Goal: Task Accomplishment & Management: Manage account settings

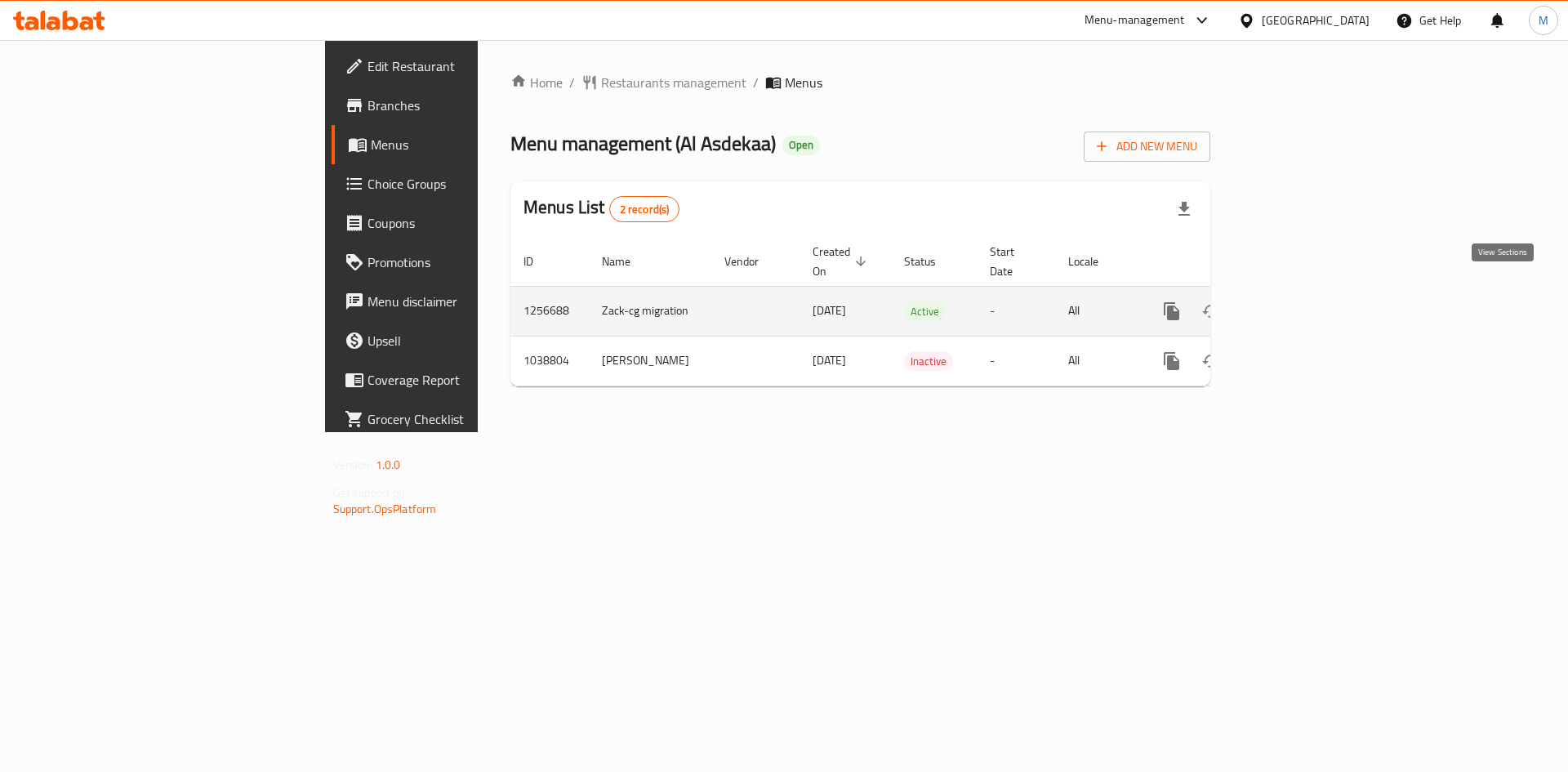
click at [1299, 301] on icon "enhanced table" at bounding box center [1290, 311] width 20 height 20
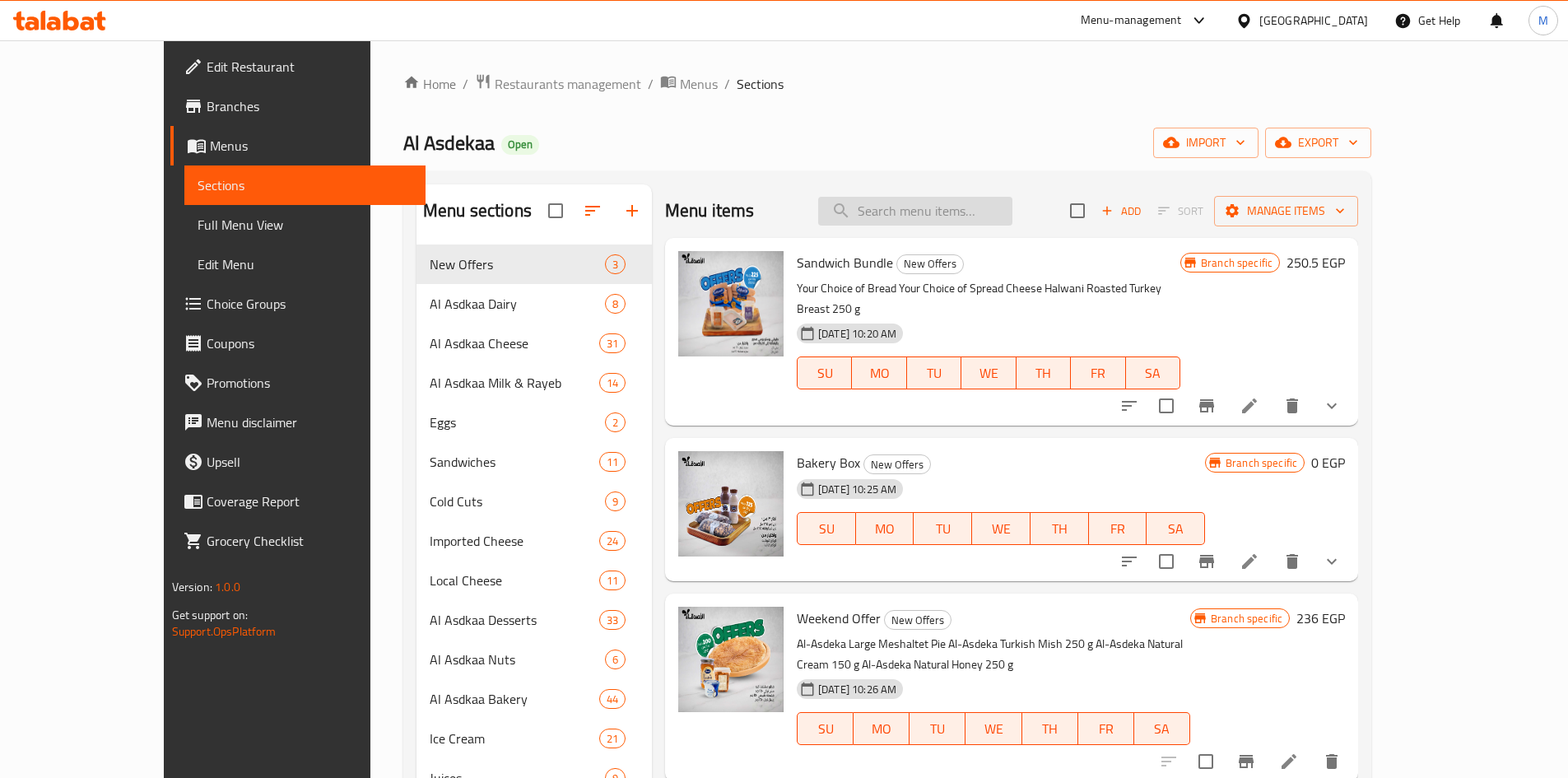
click at [927, 205] on input "search" at bounding box center [916, 211] width 194 height 29
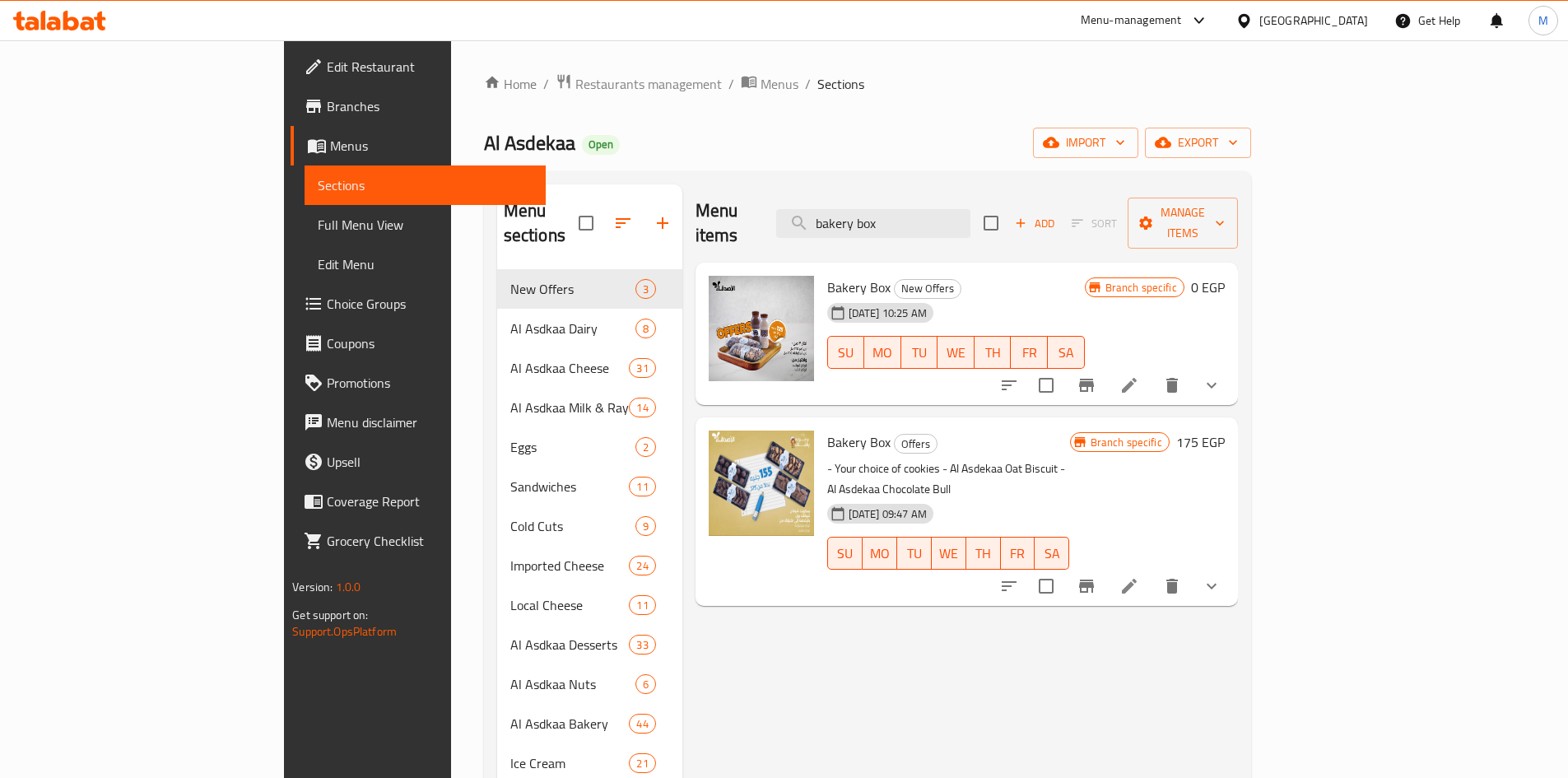
type input "bakery box"
click at [1096, 376] on icon "Branch-specific-item" at bounding box center [1087, 385] width 20 height 20
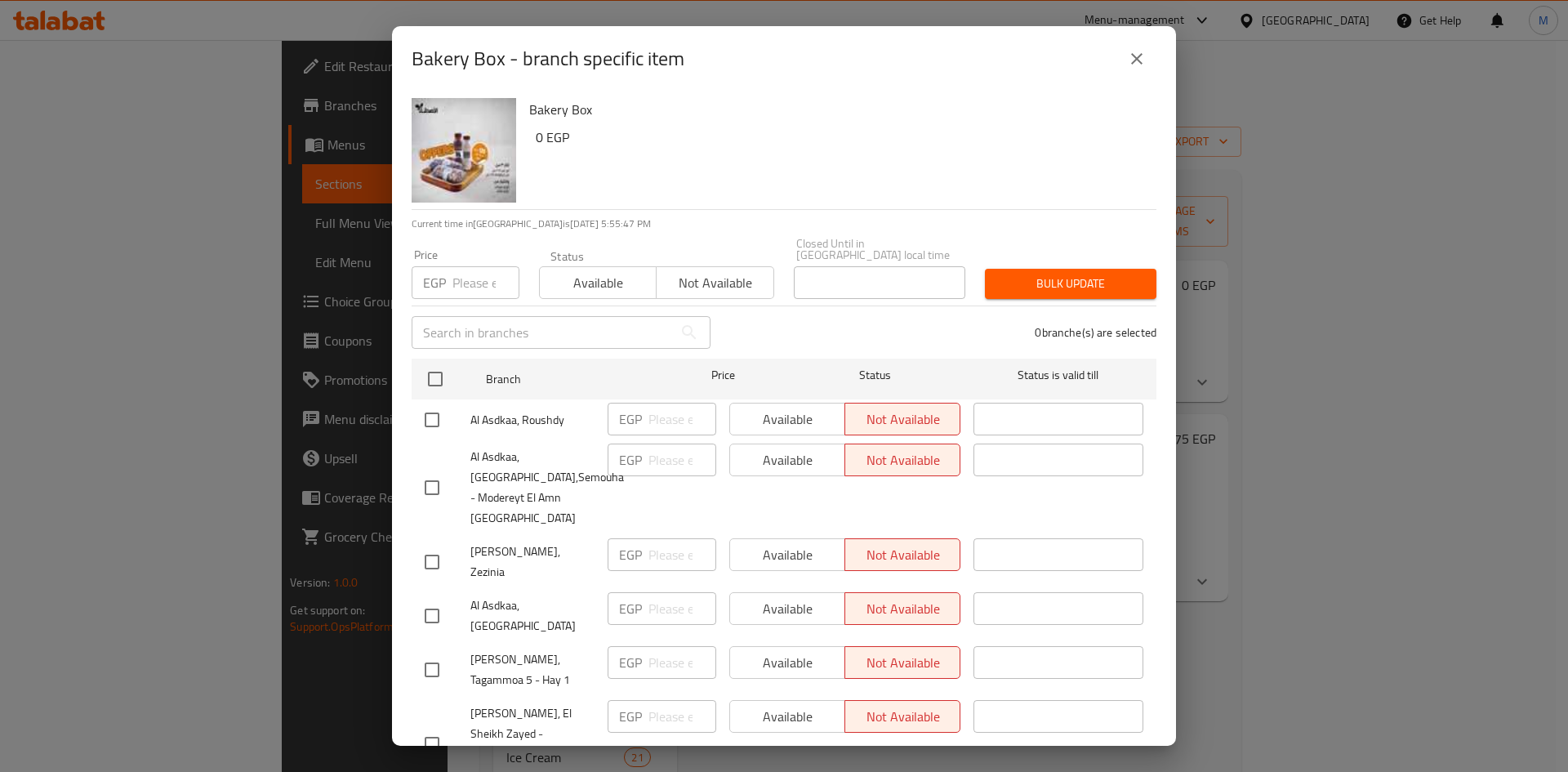
click at [1139, 53] on icon "close" at bounding box center [1137, 58] width 20 height 20
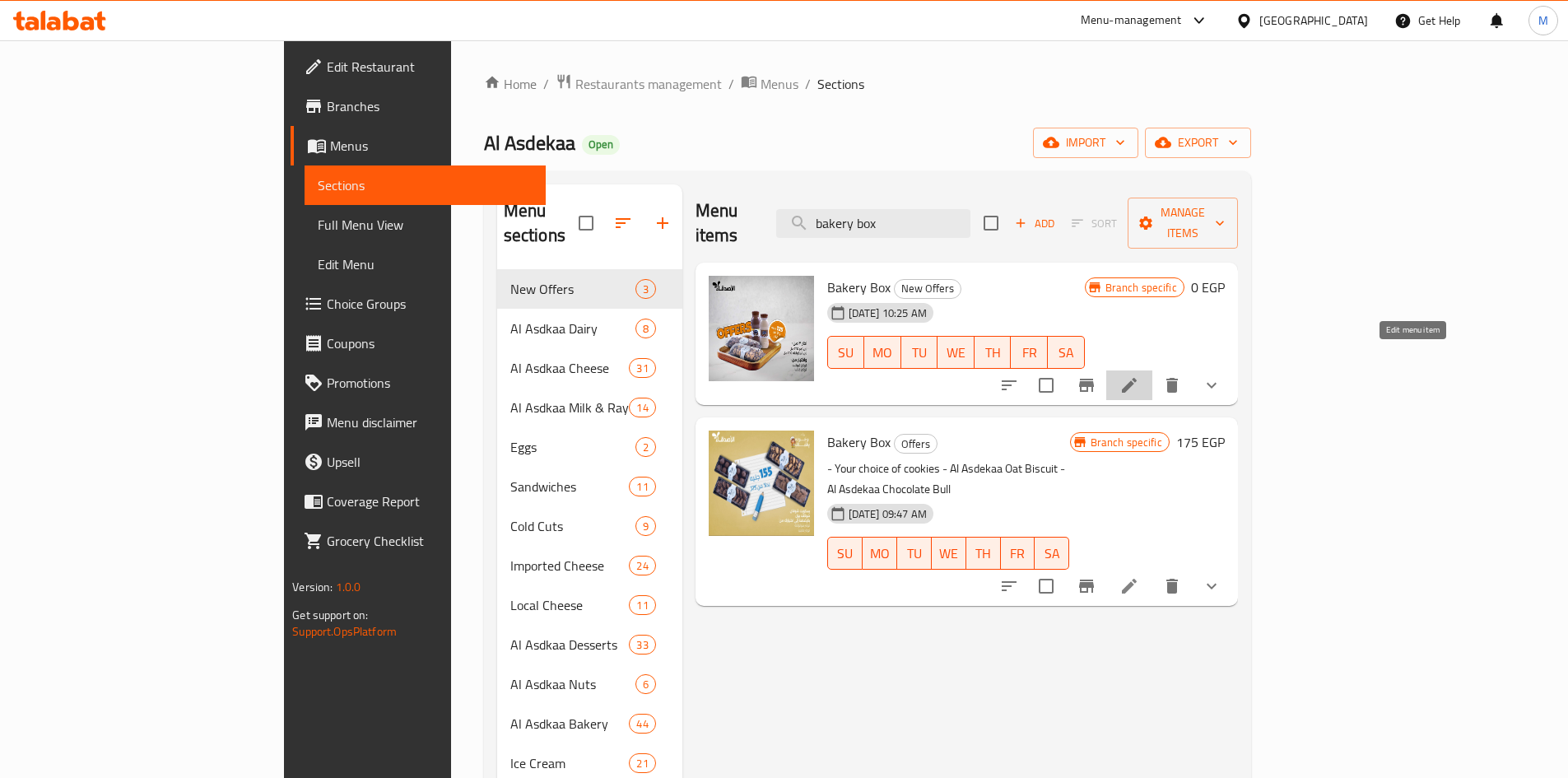
click at [1139, 376] on icon at bounding box center [1129, 385] width 20 height 20
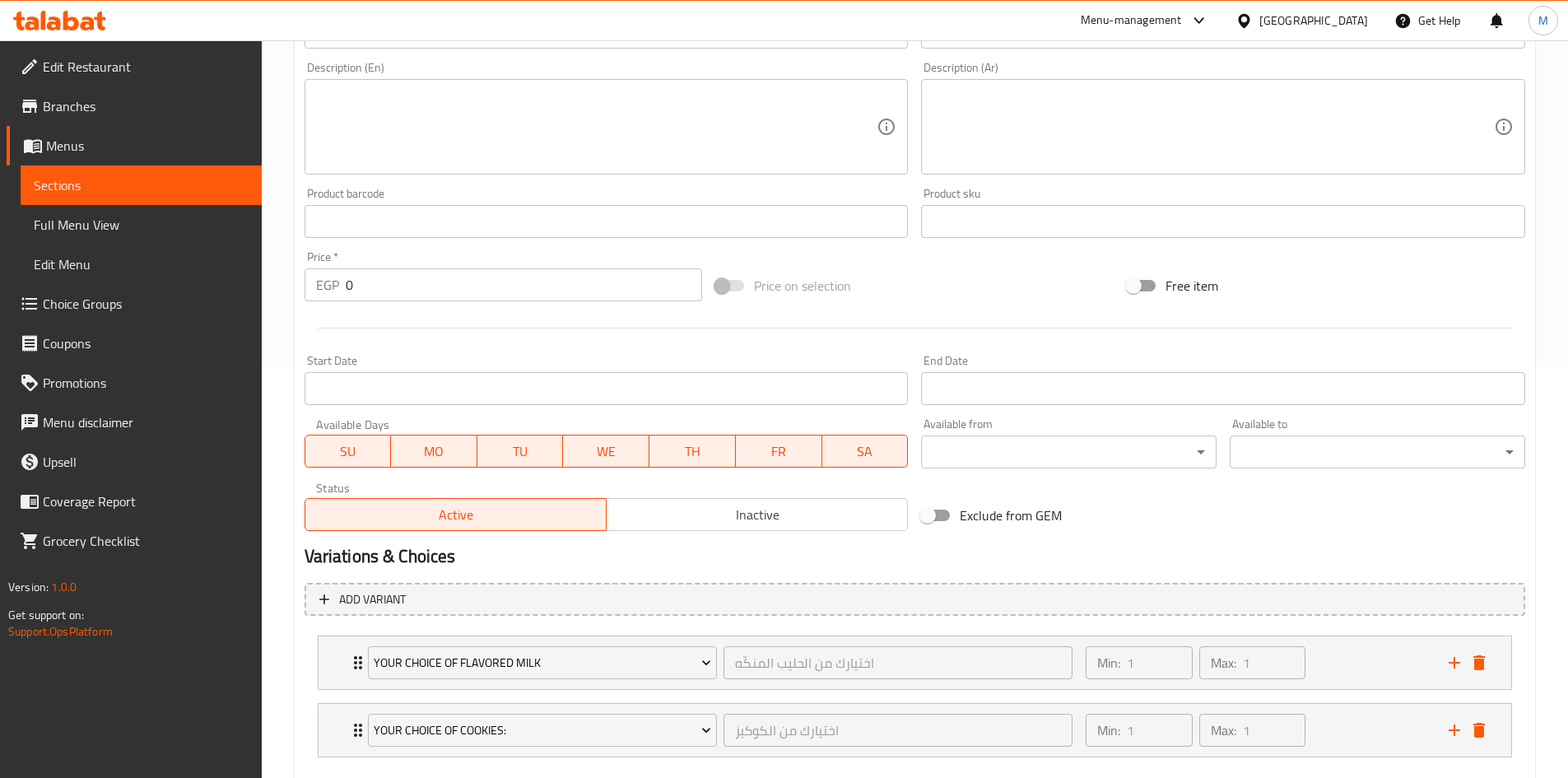
scroll to position [494, 0]
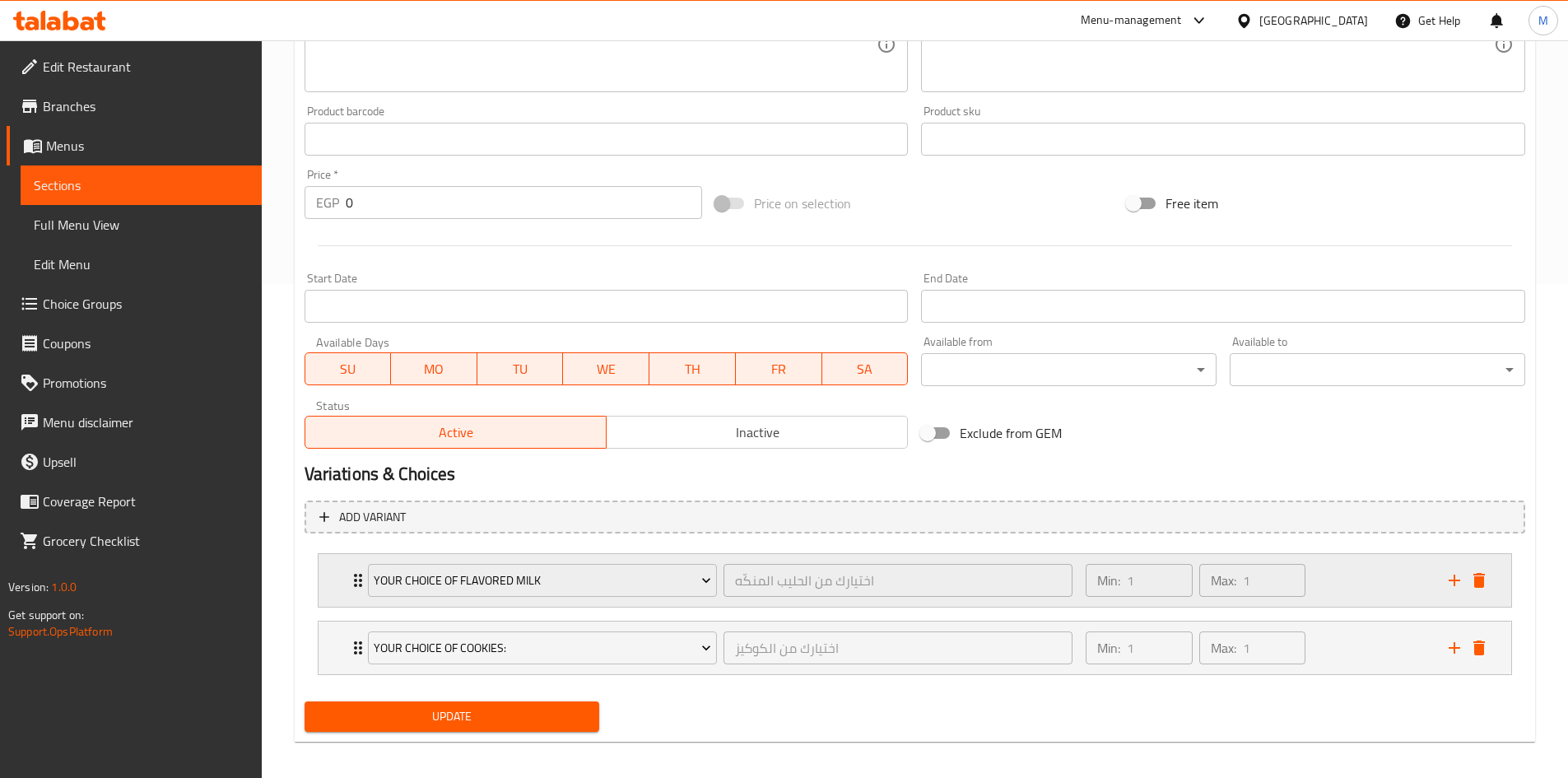
click at [363, 592] on div "Your Choice of Flavored Milk اختيارك من الحليب المنكّه ​" at bounding box center [721, 580] width 725 height 53
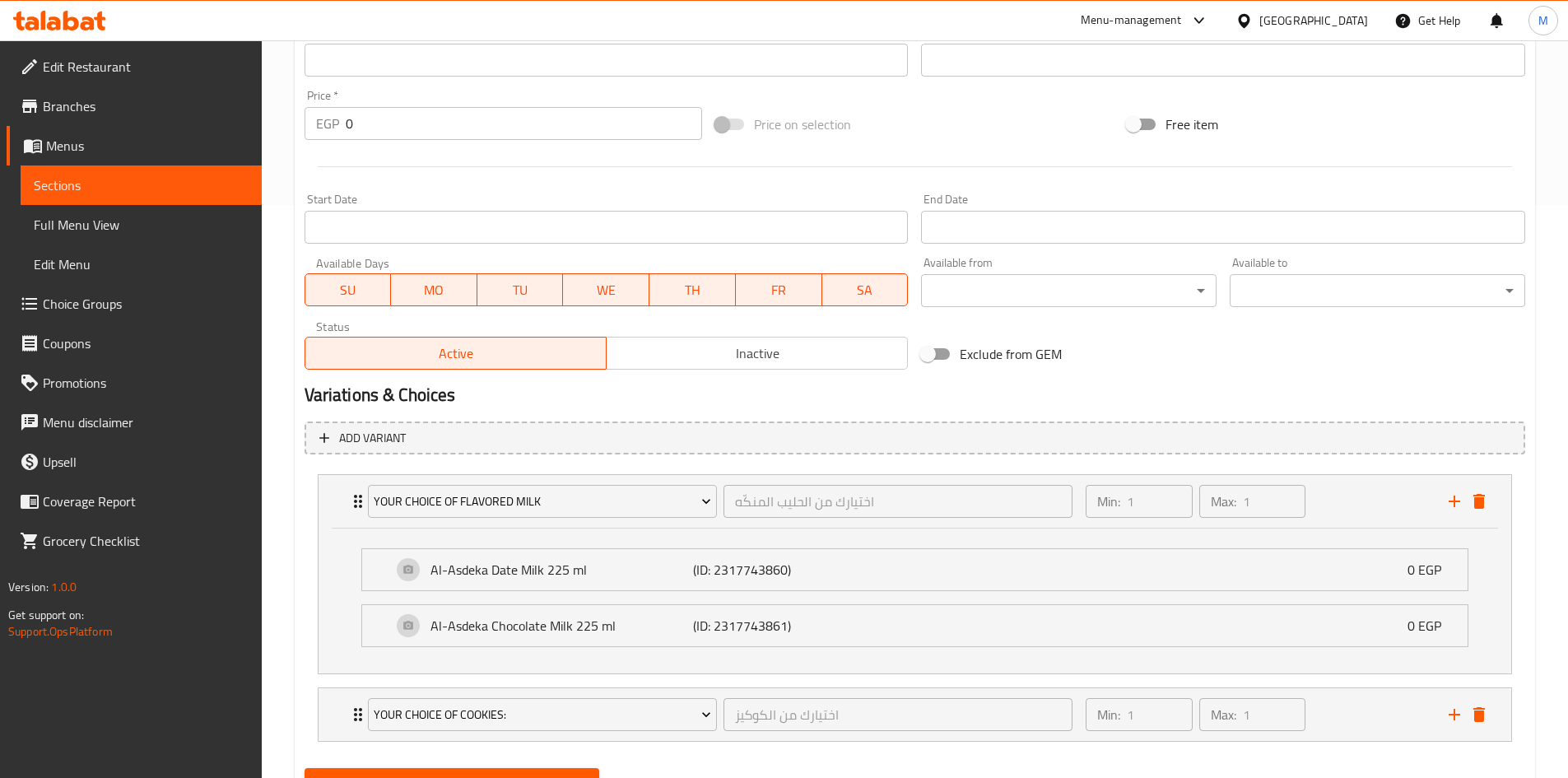
scroll to position [649, 0]
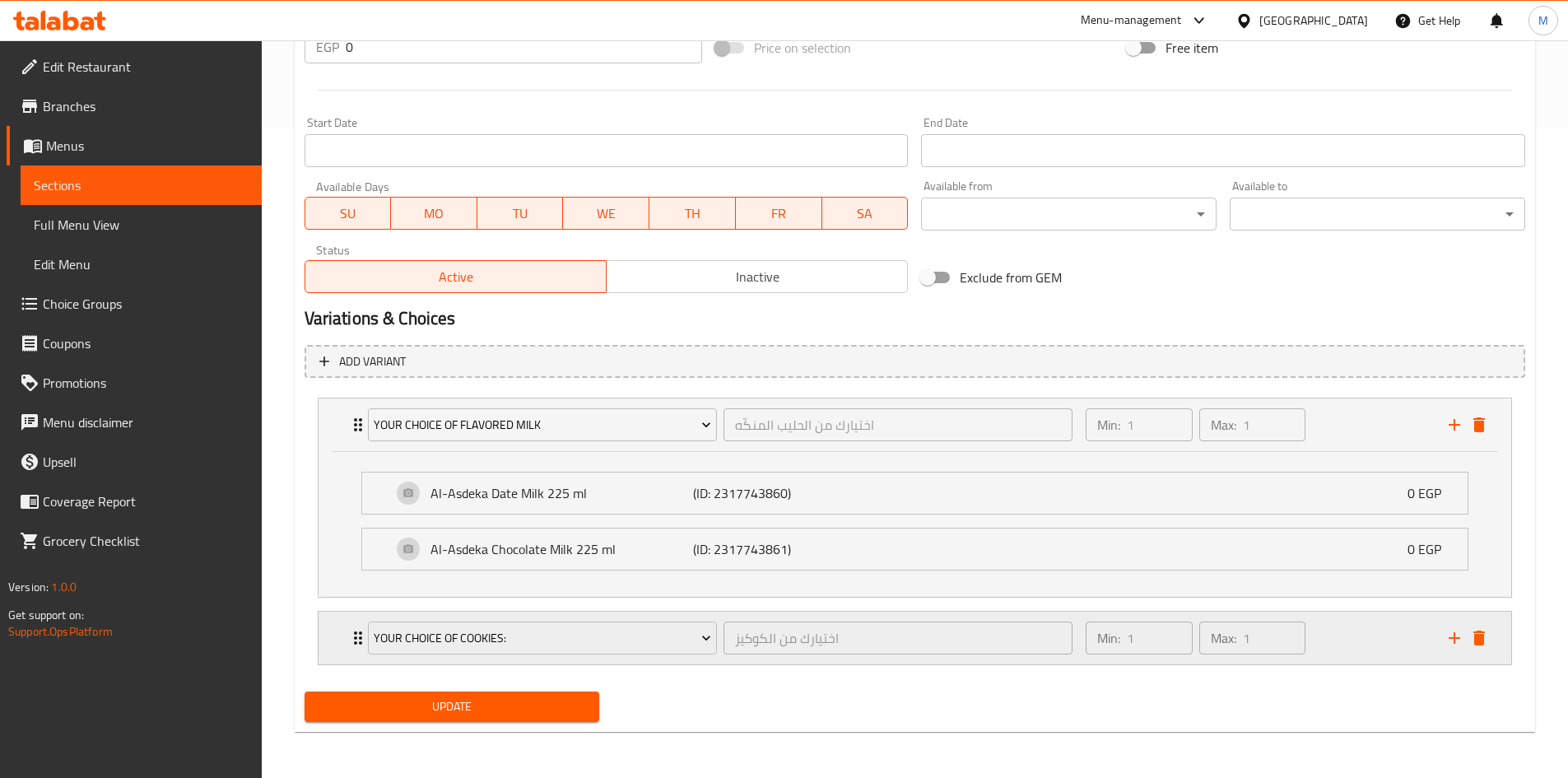
click at [352, 643] on icon "Expand" at bounding box center [357, 638] width 20 height 20
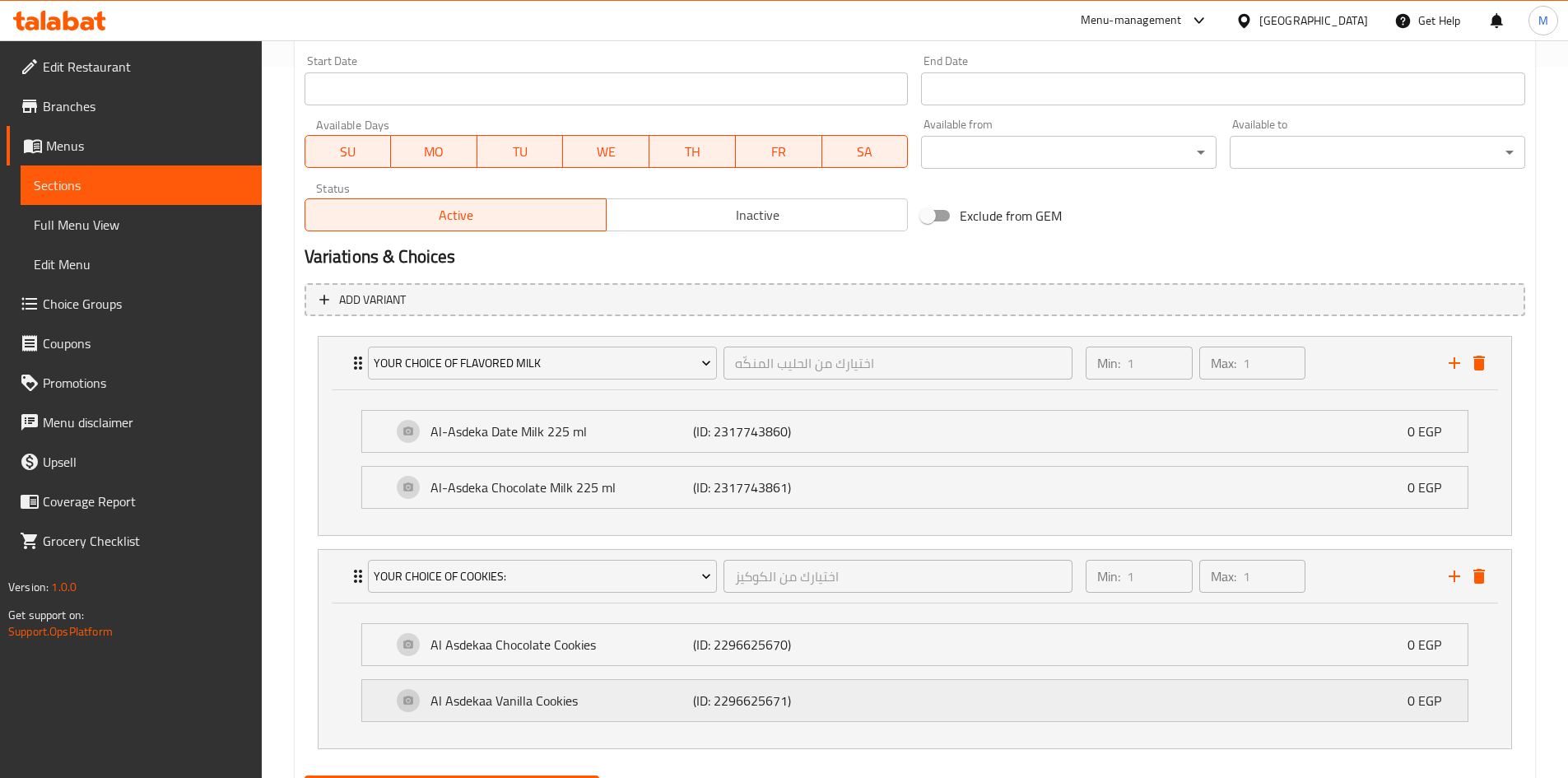
scroll to position [795, 0]
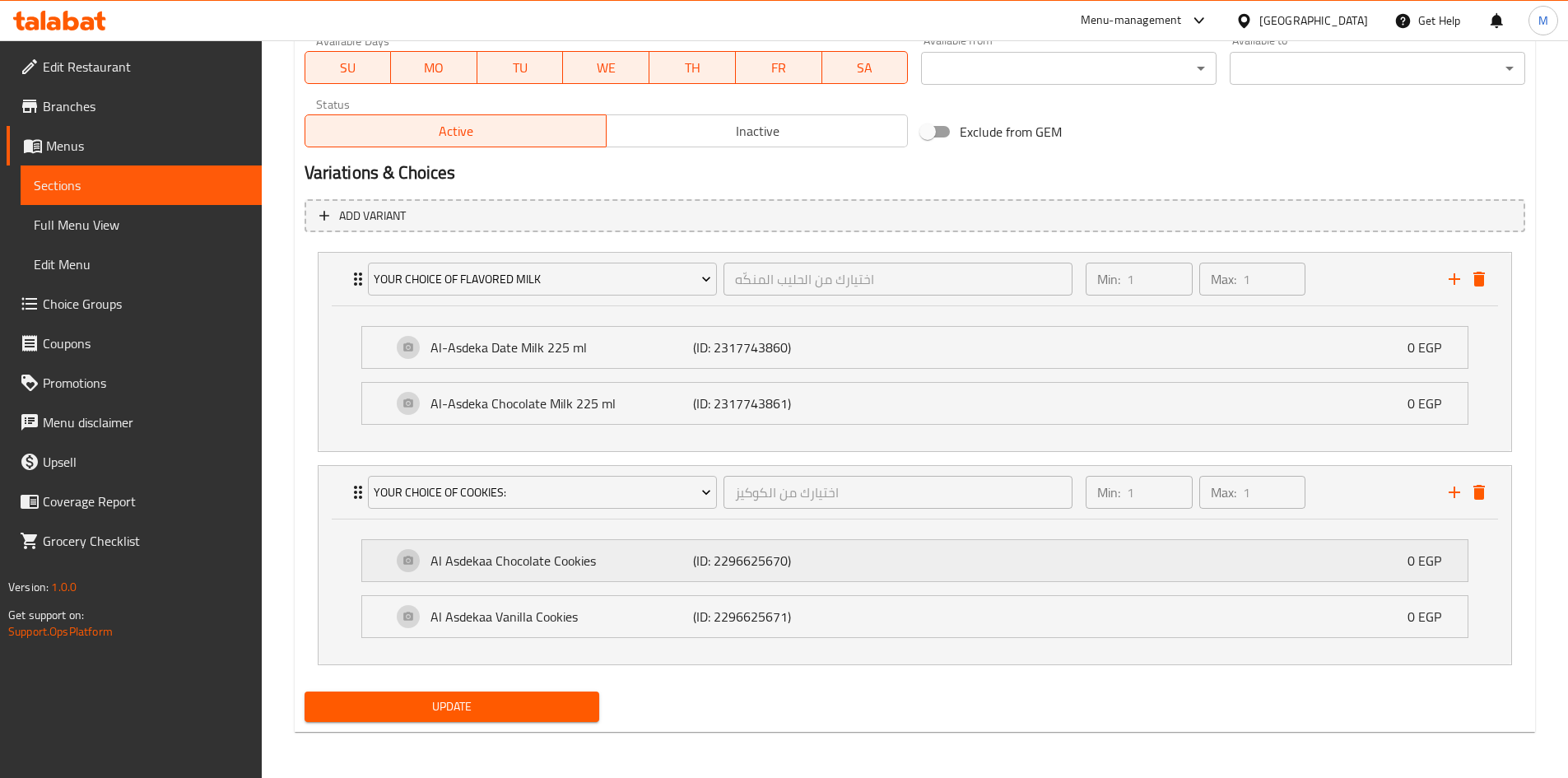
click at [499, 565] on p "Al Asdekaa Chocolate Cookies" at bounding box center [562, 560] width 263 height 20
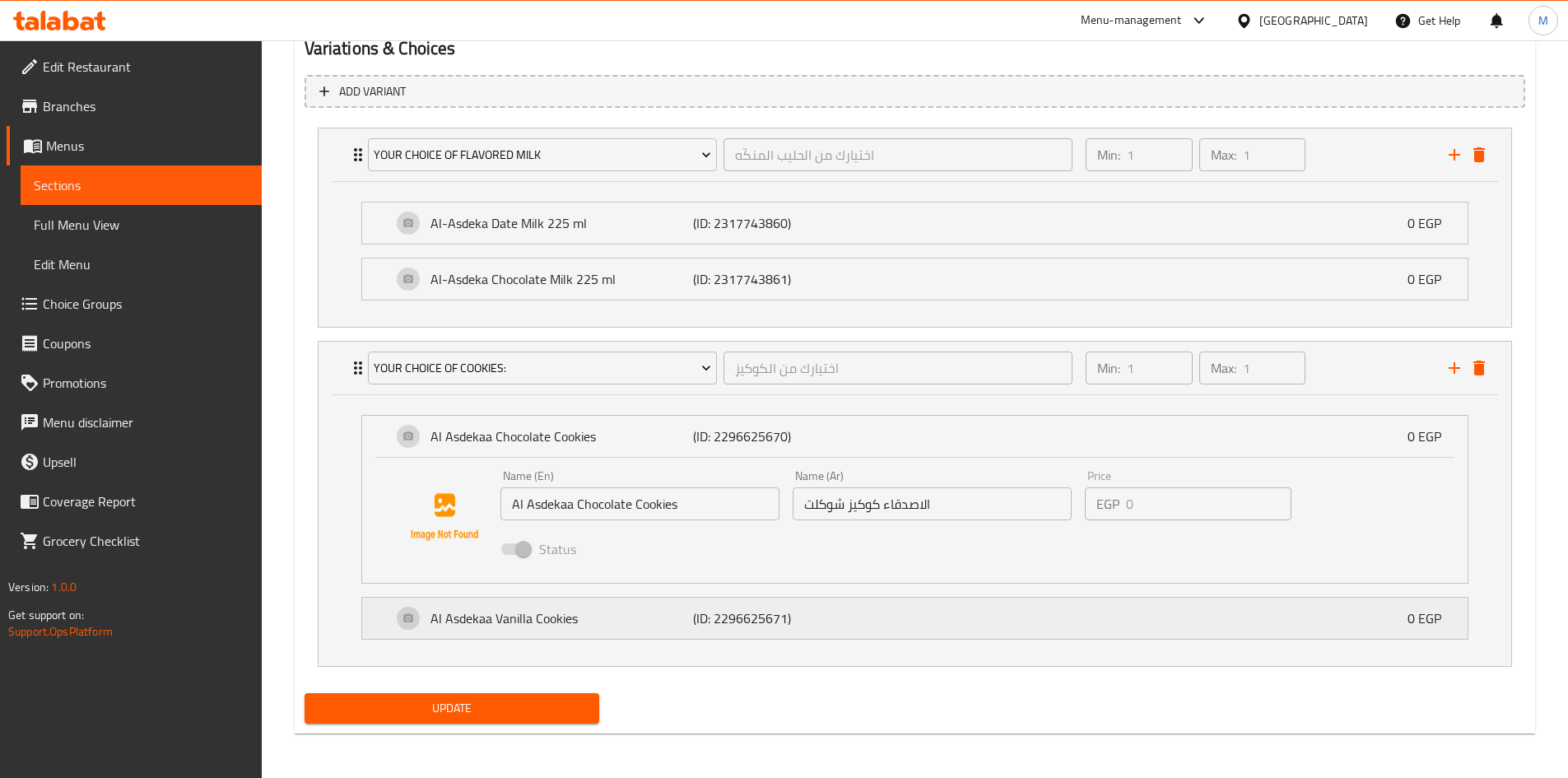
scroll to position [921, 0]
click at [574, 620] on p "Al Asdekaa Vanilla Cookies" at bounding box center [562, 617] width 263 height 20
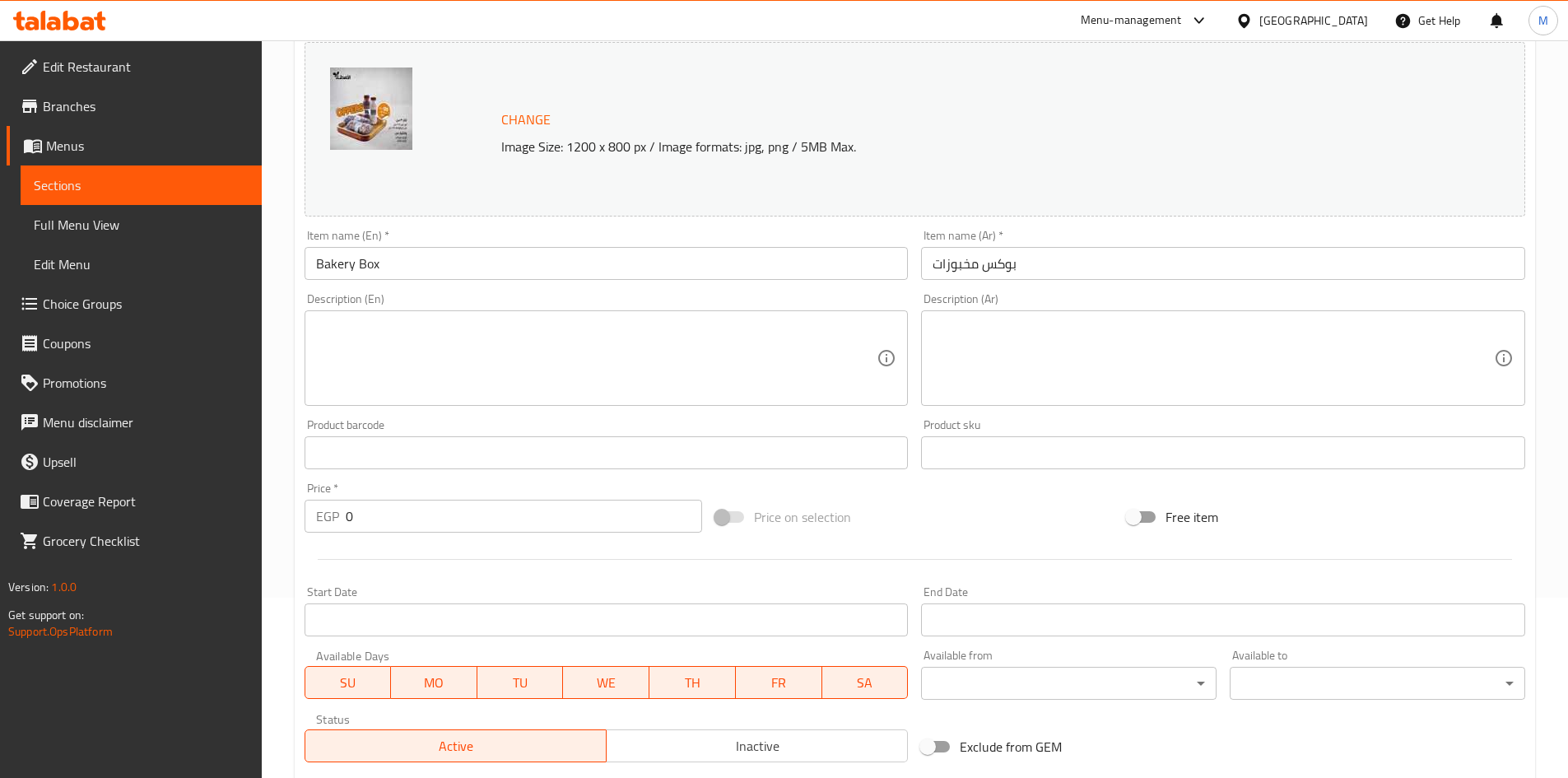
scroll to position [98, 0]
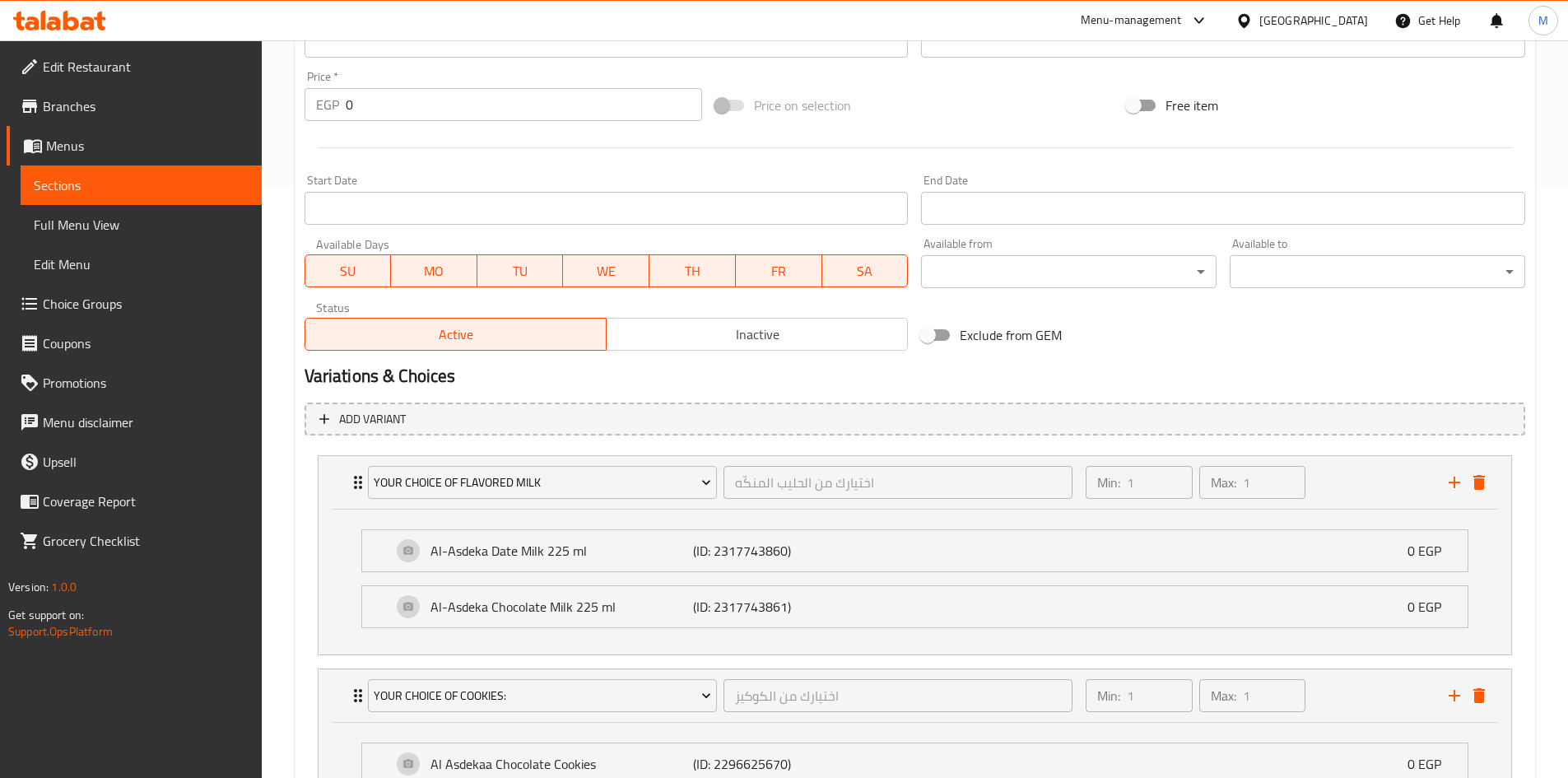
click at [723, 330] on span "Inactive" at bounding box center [757, 334] width 288 height 24
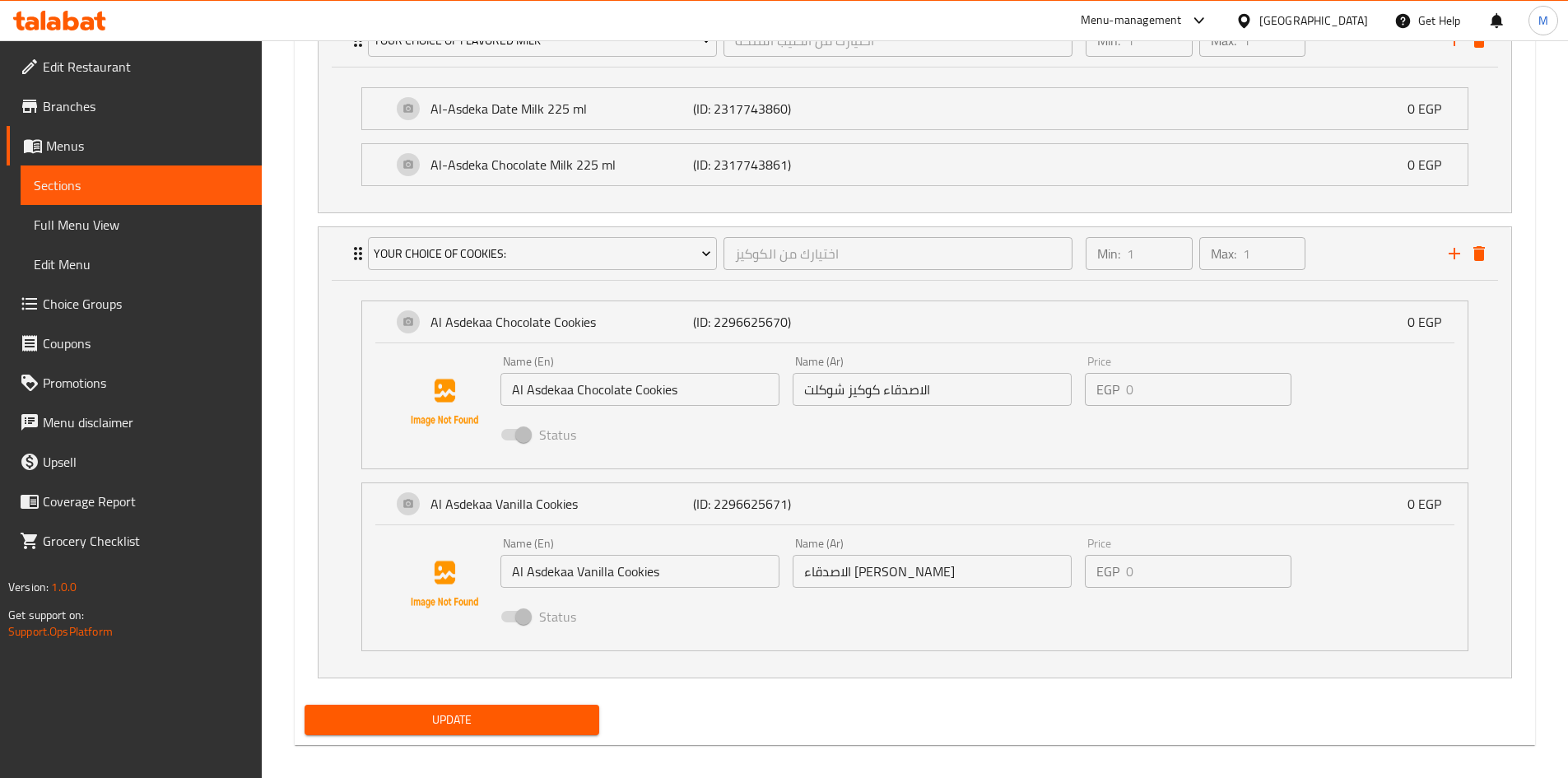
scroll to position [1047, 0]
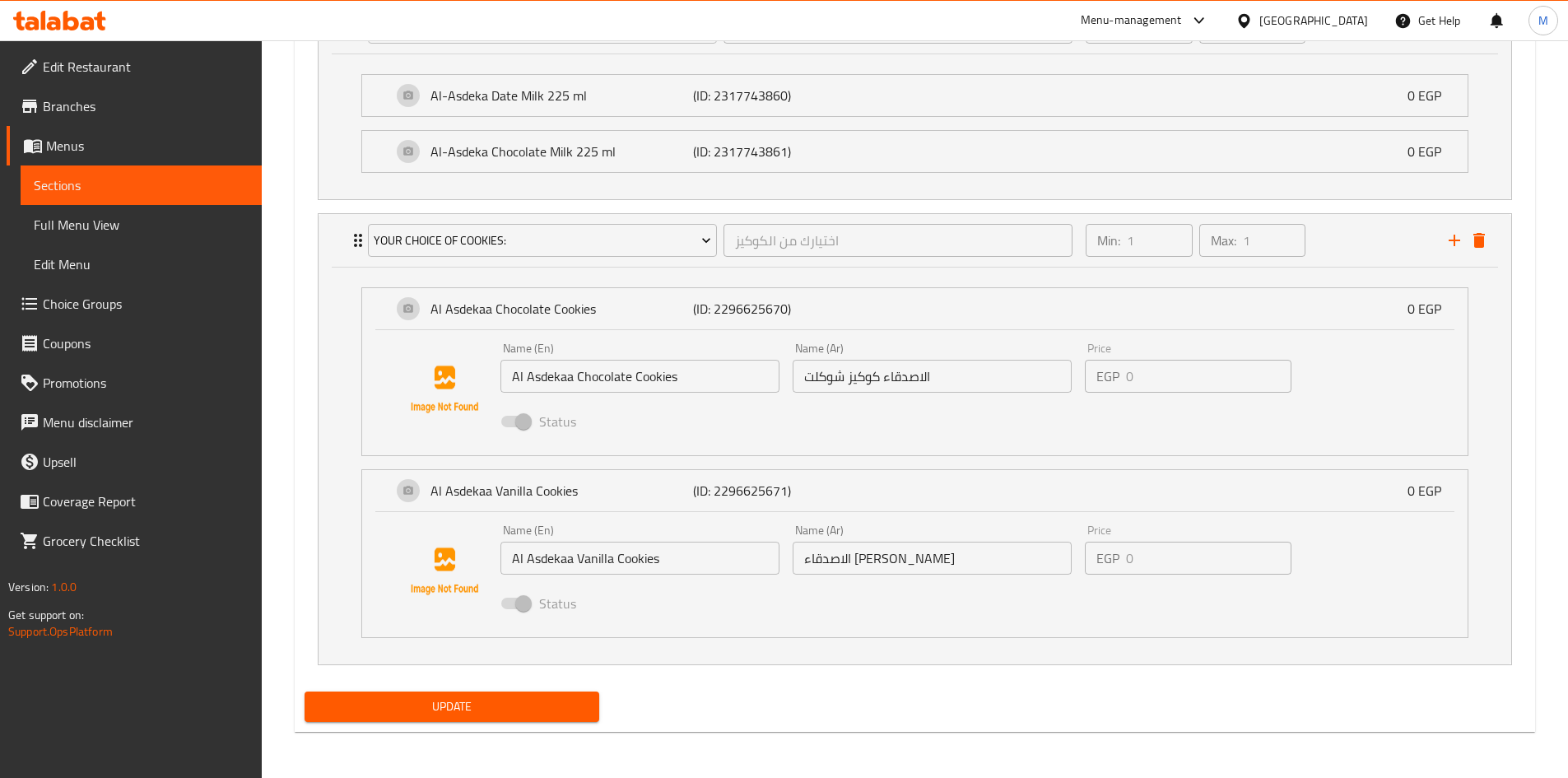
click at [534, 718] on button "Update" at bounding box center [453, 707] width 296 height 31
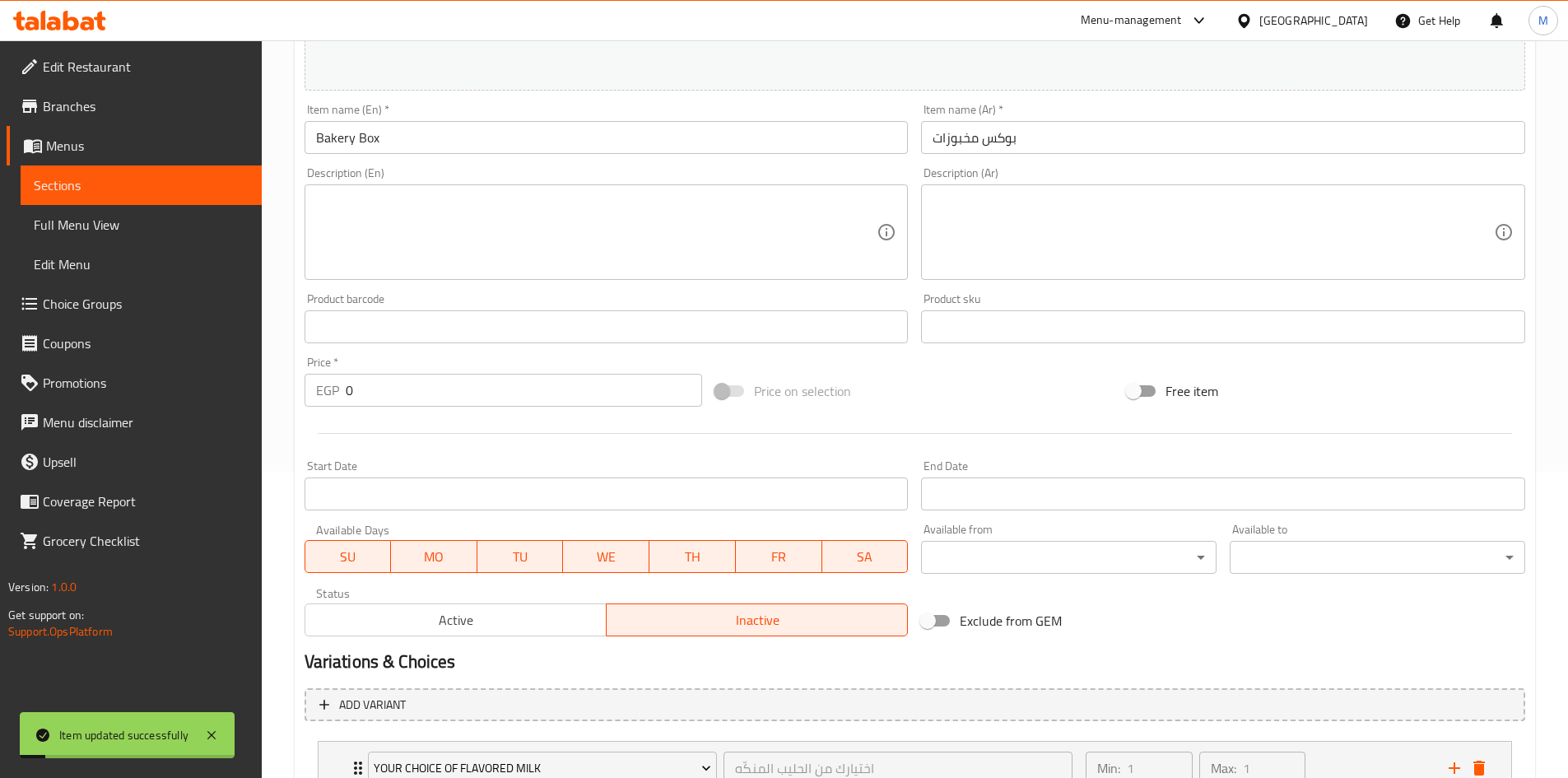
scroll to position [141, 0]
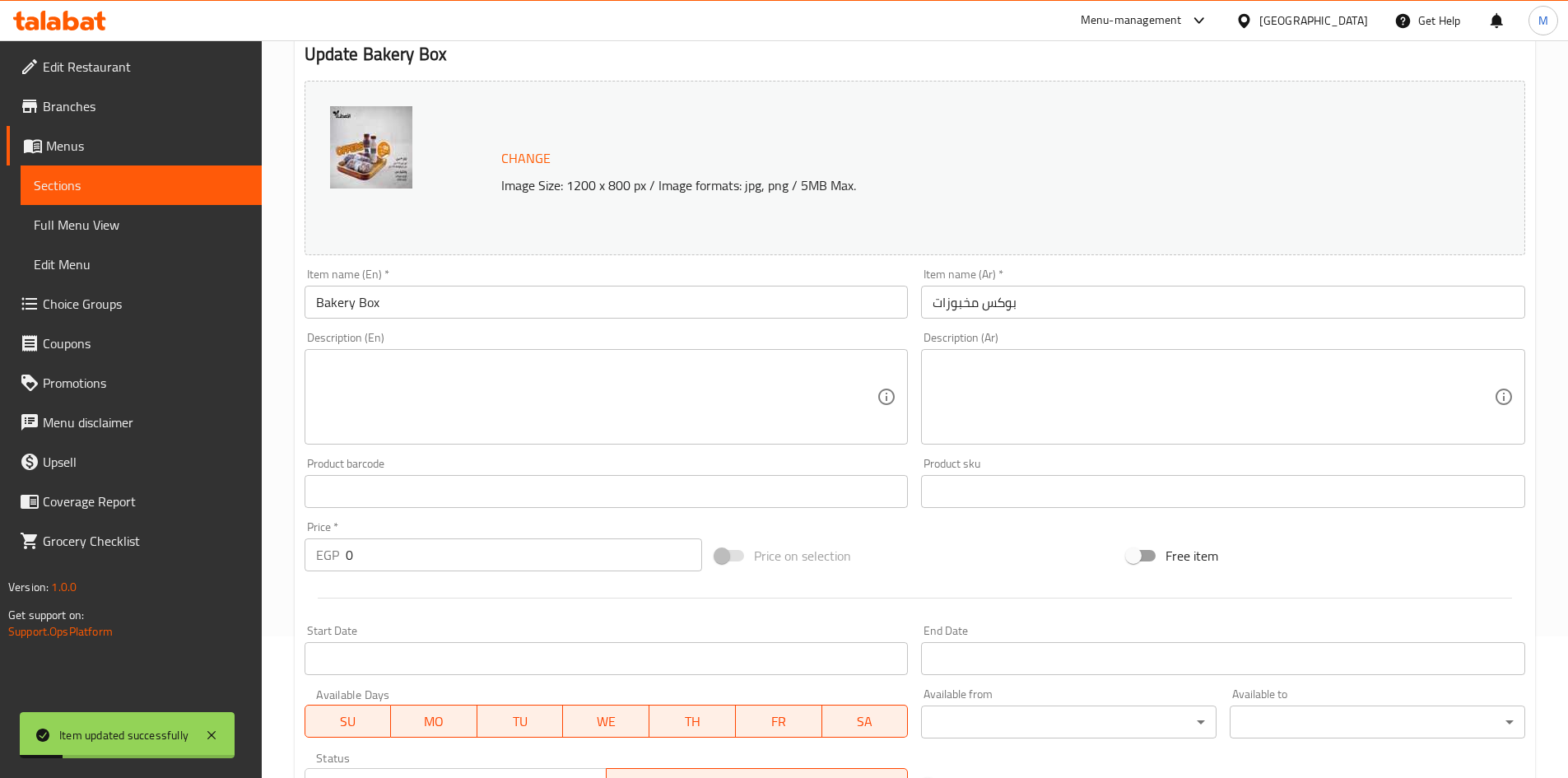
click at [481, 307] on input "Bakery Box" at bounding box center [606, 302] width 604 height 33
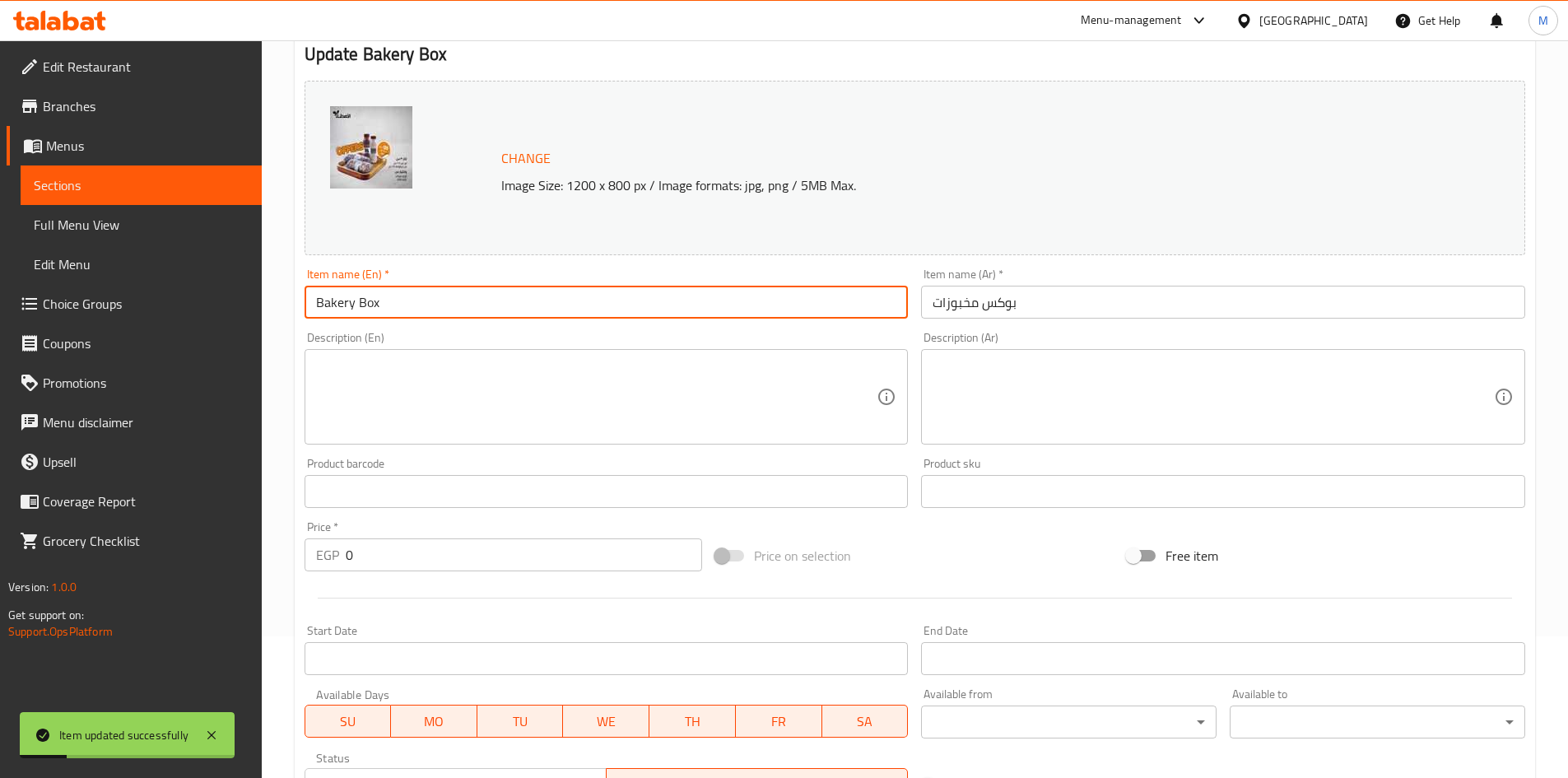
click at [481, 307] on input "Bakery Box" at bounding box center [606, 302] width 604 height 33
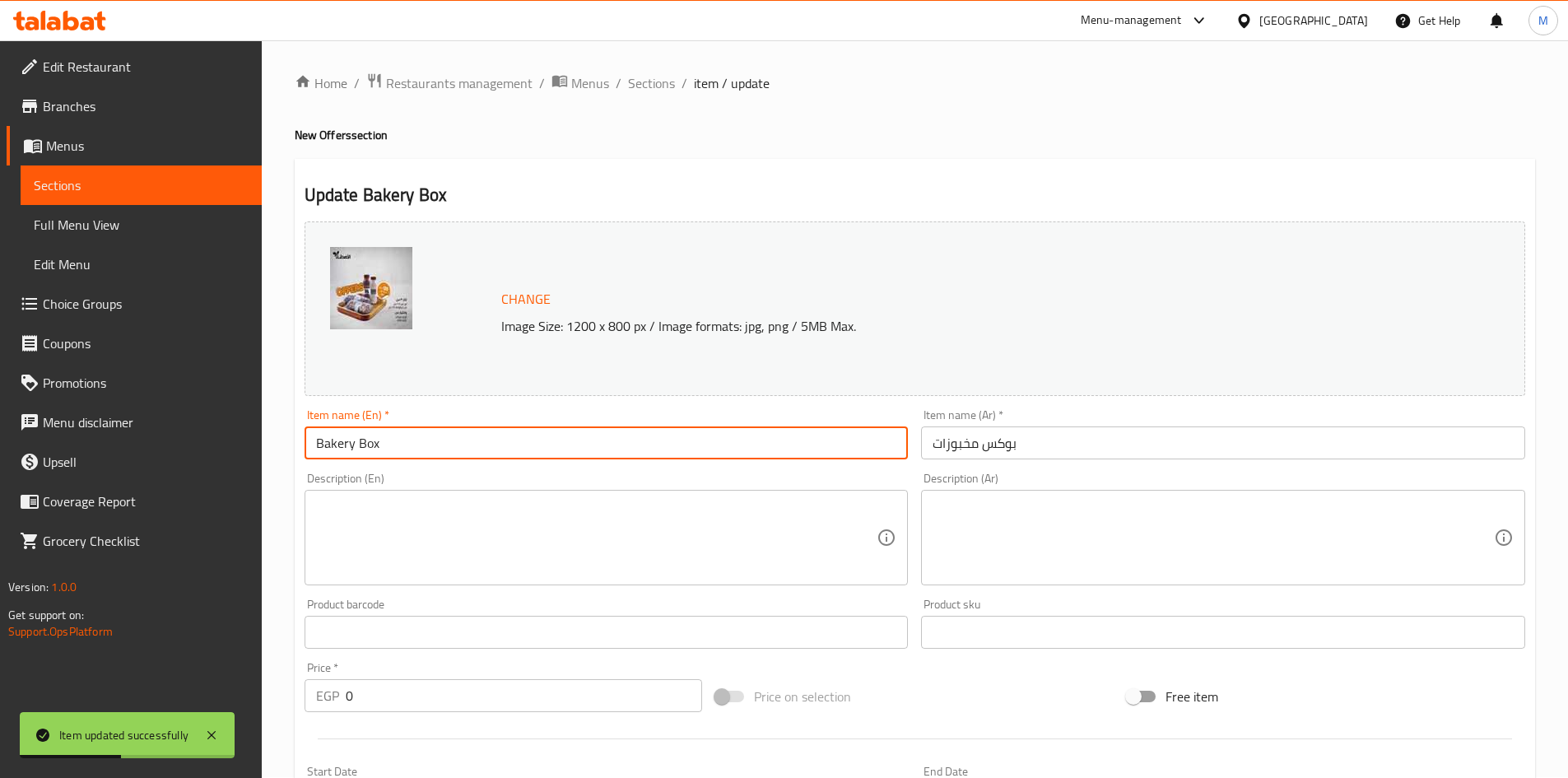
scroll to position [0, 0]
click at [656, 88] on span "Sections" at bounding box center [651, 84] width 47 height 20
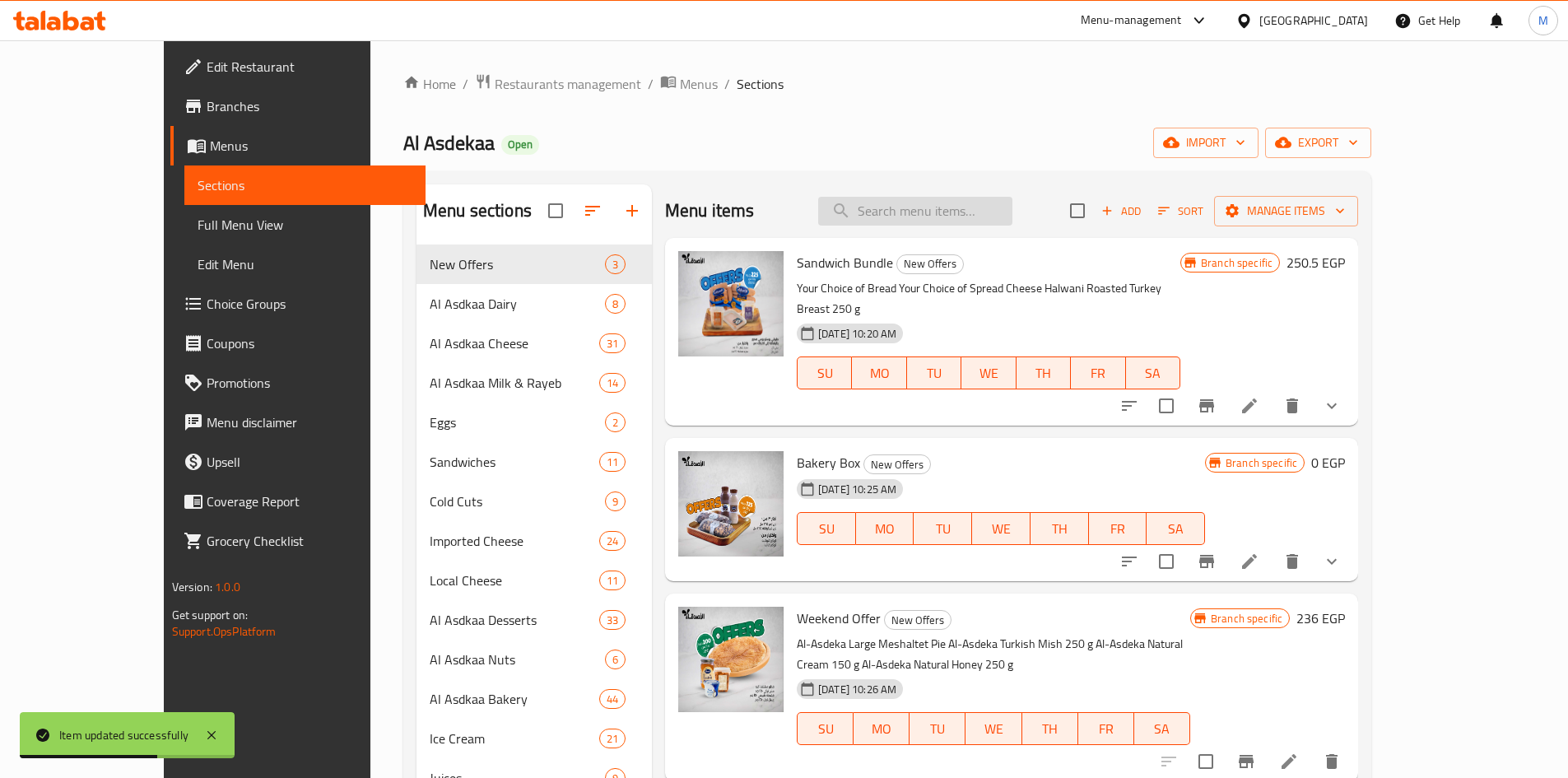
click at [946, 213] on input "search" at bounding box center [916, 211] width 194 height 29
paste input "Bakery Box"
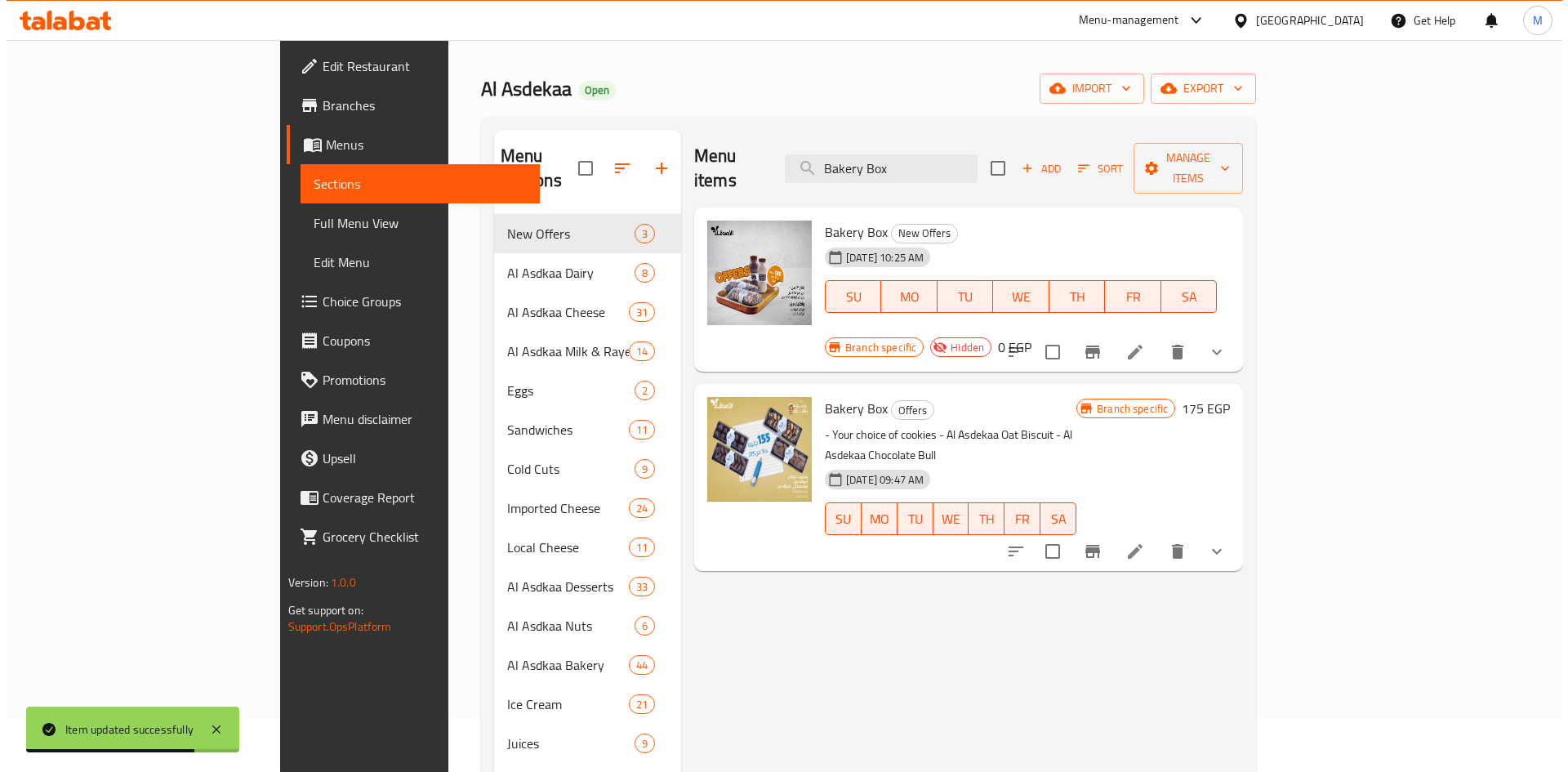
scroll to position [82, 0]
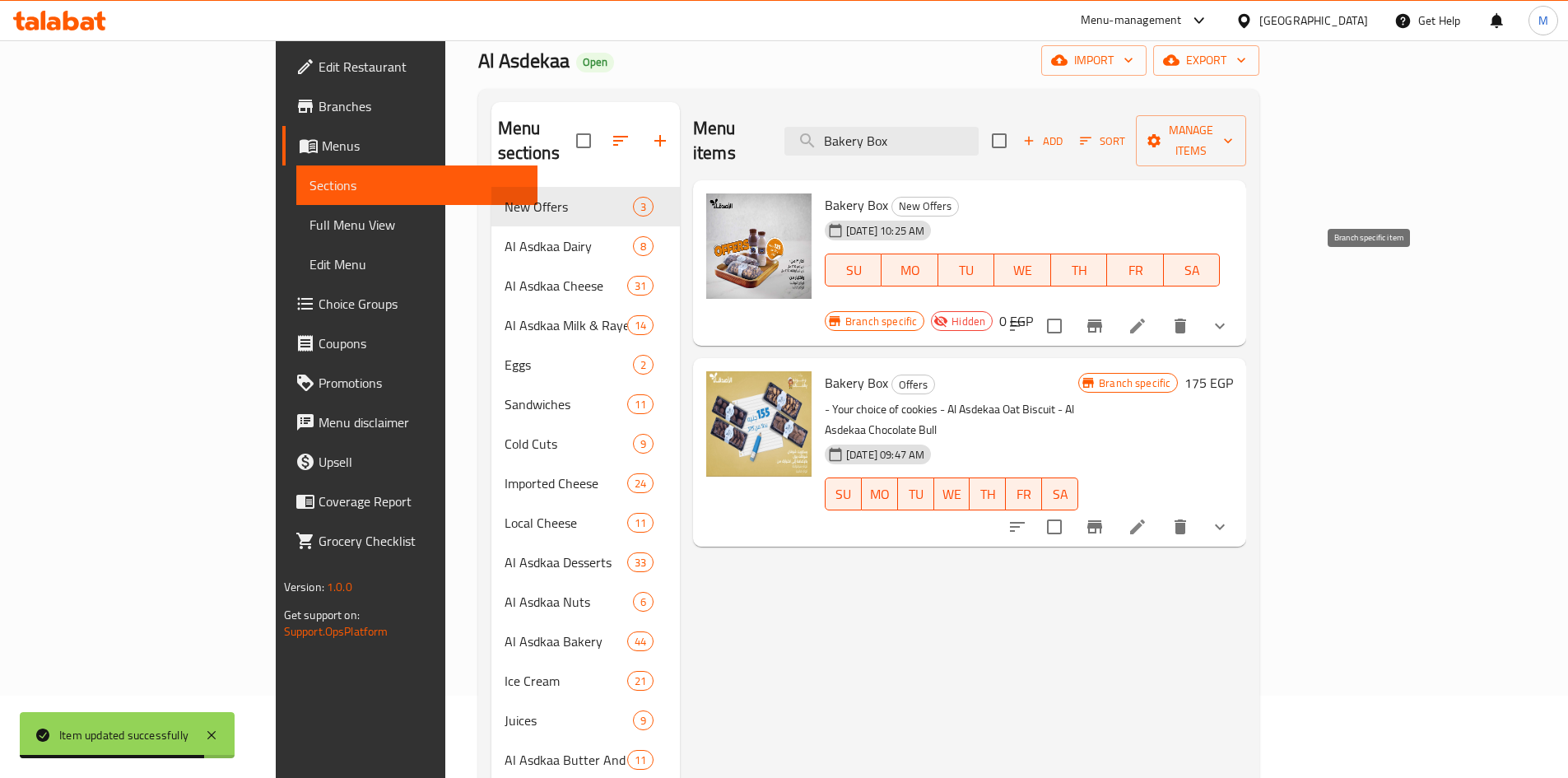
type input "Bakery Box"
click at [1102, 319] on icon "Branch-specific-item" at bounding box center [1094, 326] width 14 height 13
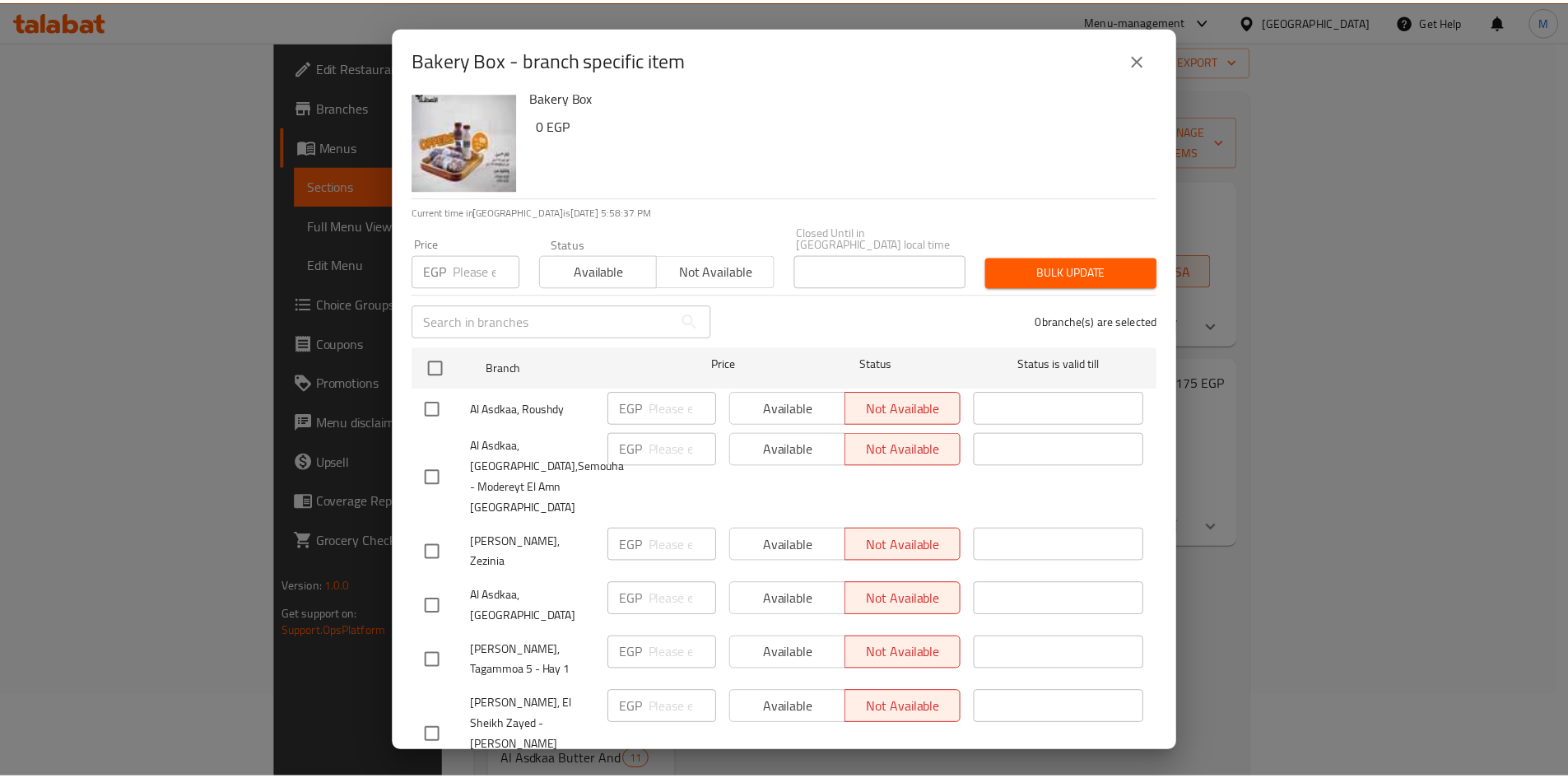
scroll to position [0, 0]
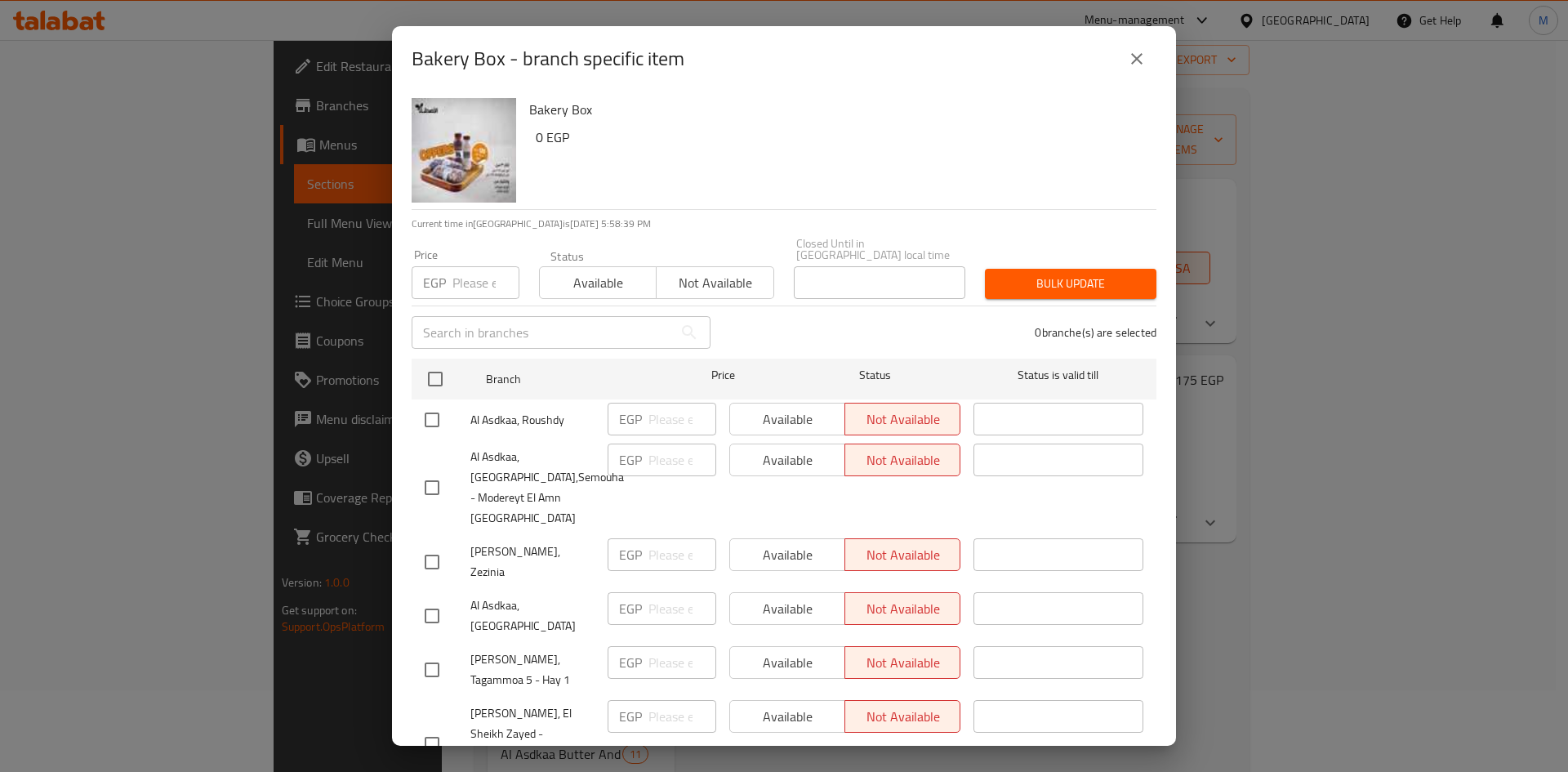
click at [1132, 56] on icon "close" at bounding box center [1137, 58] width 20 height 20
